Goal: Information Seeking & Learning: Understand process/instructions

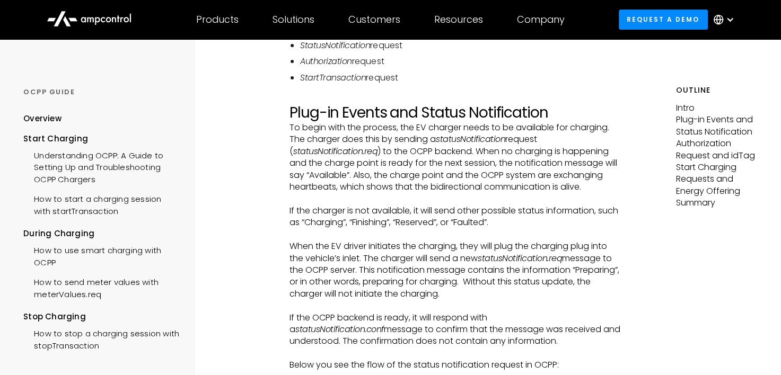
scroll to position [281, 0]
click at [330, 68] on em "Authorization" at bounding box center [326, 62] width 52 height 12
copy em "Authorization"
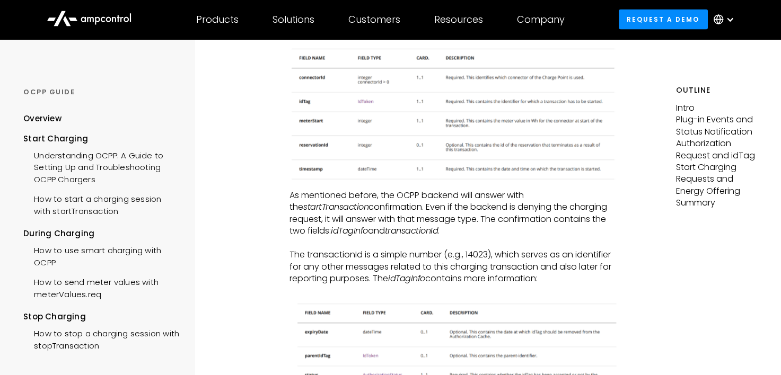
scroll to position [2236, 0]
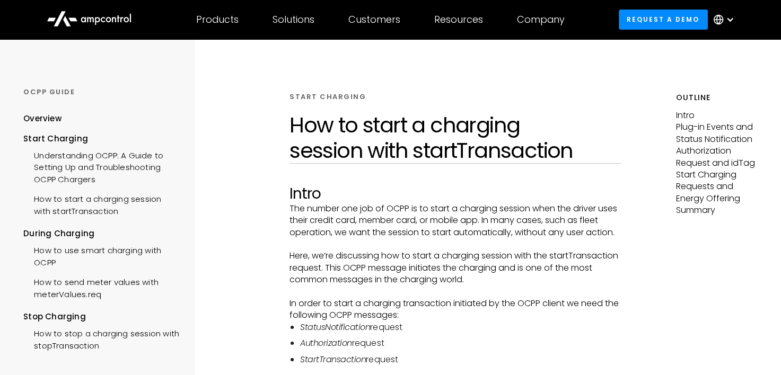
scroll to position [176, 0]
